Goal: Check status: Check status

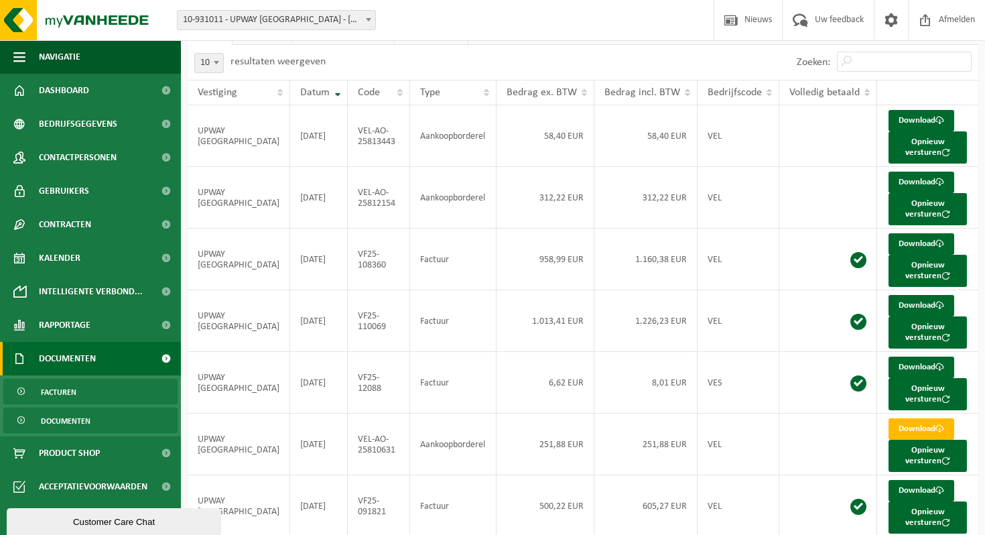
scroll to position [97, 0]
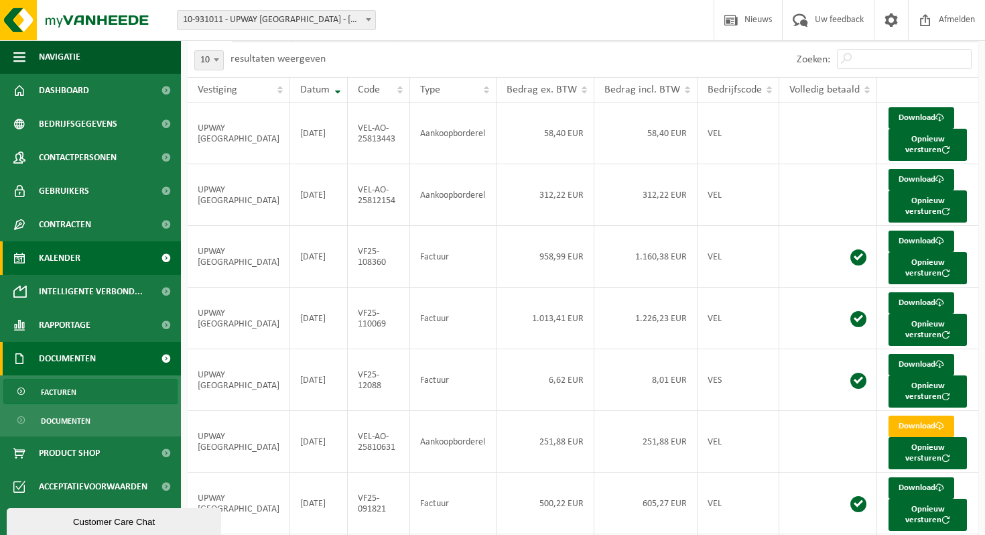
click at [99, 264] on link "Kalender" at bounding box center [90, 257] width 181 height 33
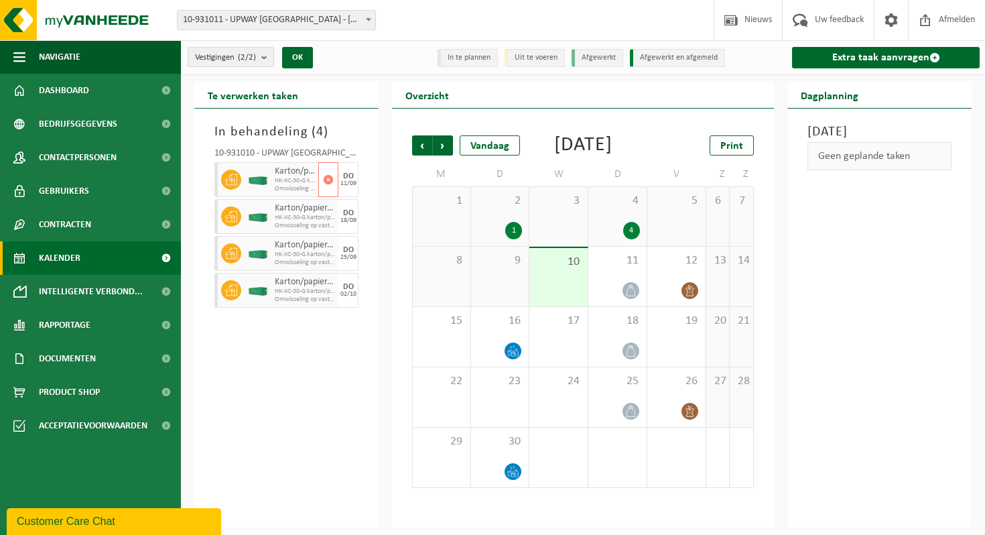
click at [267, 182] on img at bounding box center [258, 180] width 20 height 10
click at [254, 180] on img at bounding box center [258, 180] width 20 height 10
click at [484, 147] on div "Vandaag" at bounding box center [490, 145] width 60 height 20
click at [449, 149] on span "Volgende" at bounding box center [443, 145] width 20 height 20
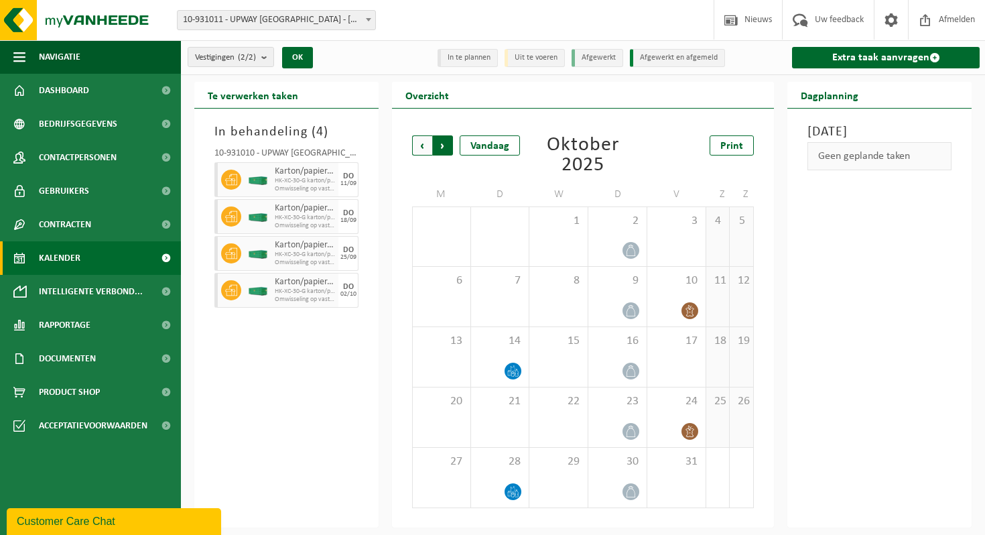
click at [424, 145] on span "Vorige" at bounding box center [422, 145] width 20 height 20
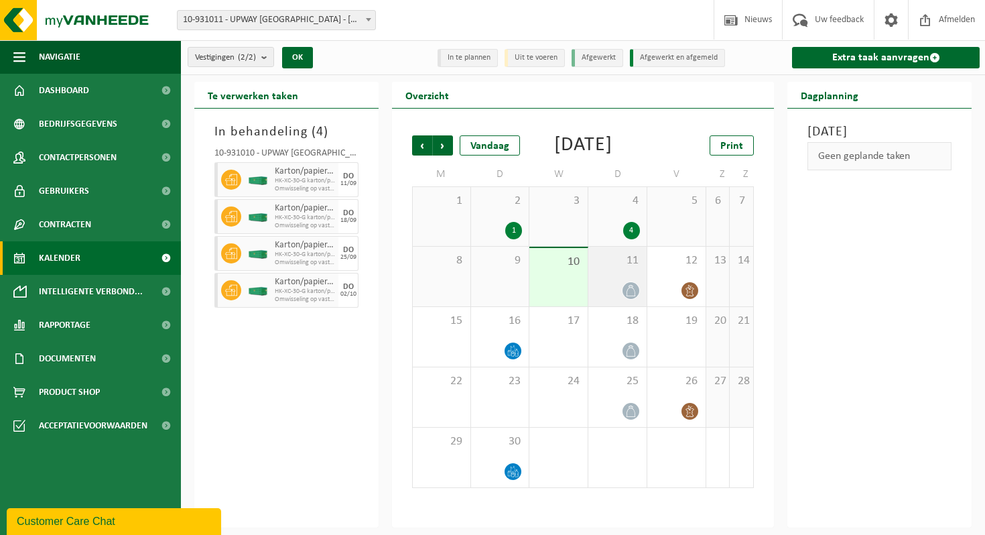
click at [618, 299] on div at bounding box center [617, 290] width 45 height 18
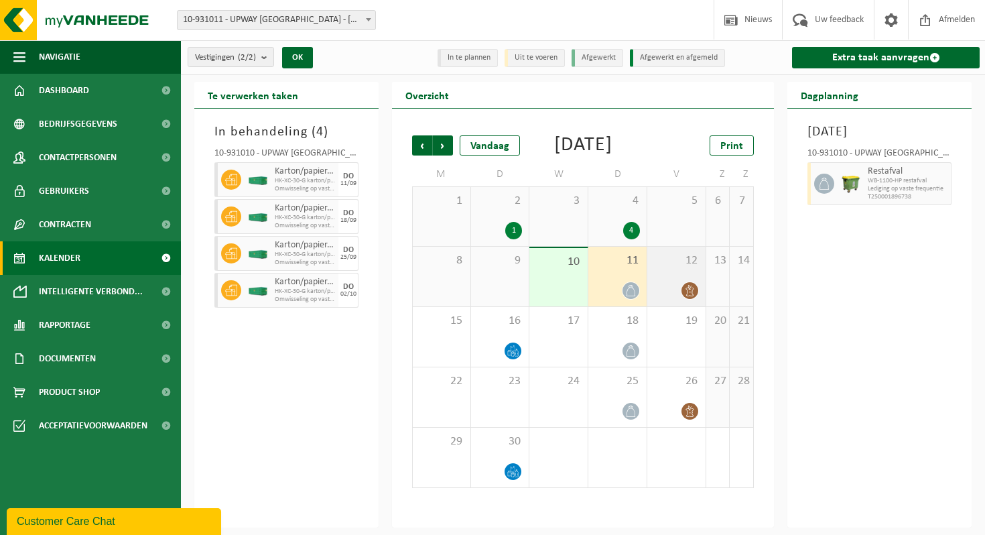
click at [670, 268] on span "12" at bounding box center [676, 260] width 45 height 15
